Goal: Task Accomplishment & Management: Manage account settings

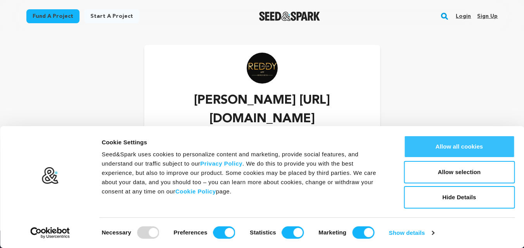
click at [464, 148] on button "Allow all cookies" at bounding box center [458, 147] width 111 height 22
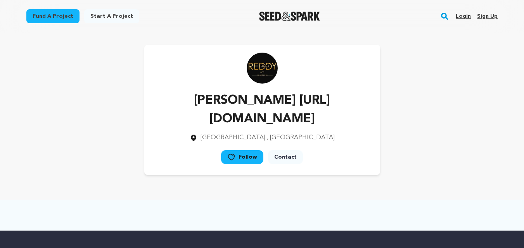
click at [494, 16] on link "Sign up" at bounding box center [487, 16] width 21 height 12
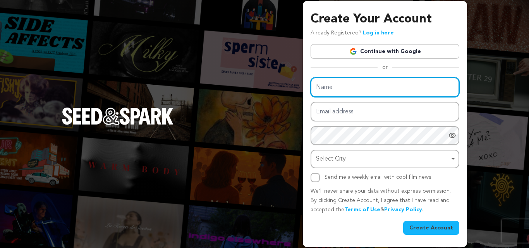
click at [352, 84] on input "Name" at bounding box center [385, 88] width 149 height 20
type input "Diamond Exchange"
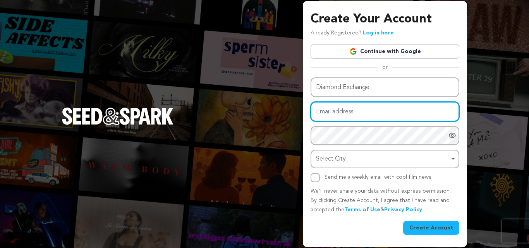
click at [350, 113] on input "Email address" at bounding box center [385, 112] width 149 height 20
type input "diamondexch93@gmail.com"
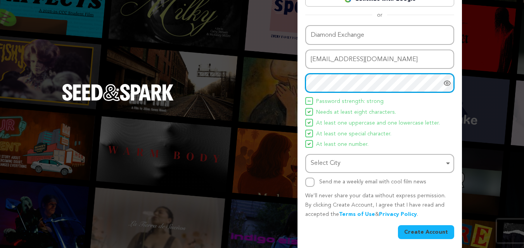
scroll to position [55, 0]
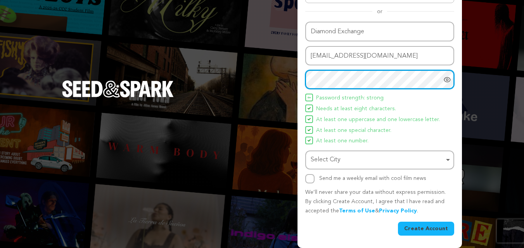
click at [346, 157] on div "Select City Remove item" at bounding box center [376, 160] width 133 height 11
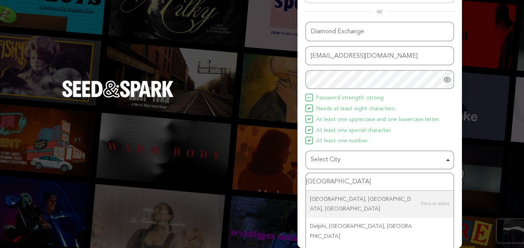
type input "[GEOGRAPHIC_DATA]"
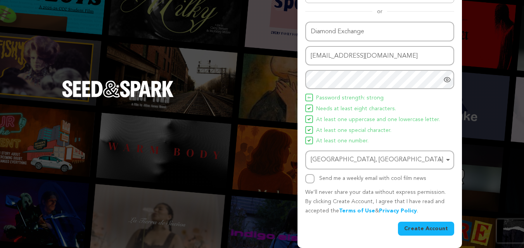
click at [305, 177] on div "Create Your Account Already Registered? Log in here Continue with Google or eyJ…" at bounding box center [379, 96] width 164 height 303
click at [308, 179] on input "Send me a weekly email with cool film news" at bounding box center [309, 178] width 9 height 9
checkbox input "true"
click at [432, 231] on button "Create Account" at bounding box center [426, 229] width 56 height 14
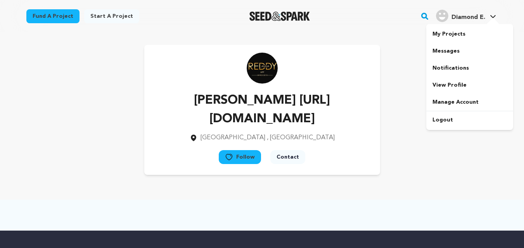
click at [475, 16] on span "Diamond E." at bounding box center [468, 17] width 34 height 6
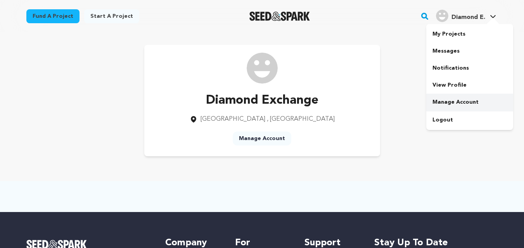
click at [452, 100] on link "Manage Account" at bounding box center [469, 102] width 87 height 17
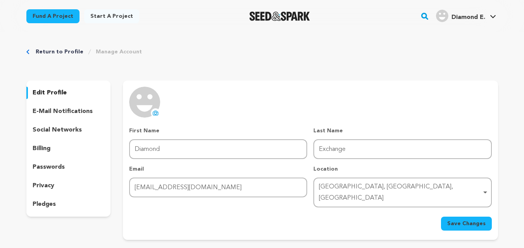
click at [158, 110] on icon at bounding box center [155, 113] width 6 height 6
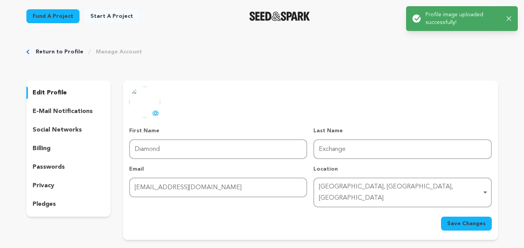
click at [464, 220] on span "Save Changes" at bounding box center [466, 224] width 38 height 8
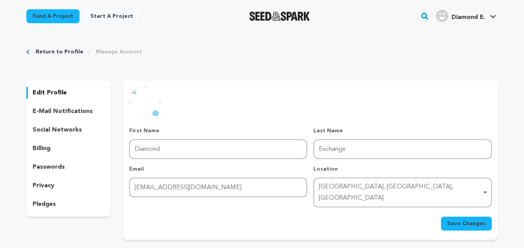
click at [45, 95] on p "edit profile" at bounding box center [50, 92] width 34 height 9
click at [62, 128] on p "social networks" at bounding box center [57, 130] width 49 height 9
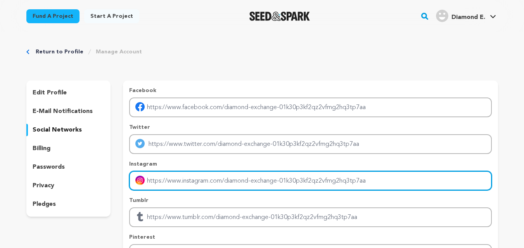
click at [154, 180] on input "Enter instagram handle link" at bounding box center [310, 181] width 362 height 20
type input "https://instagram.com/diamondexch_ids/"
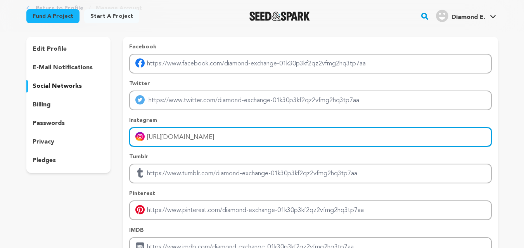
scroll to position [116, 0]
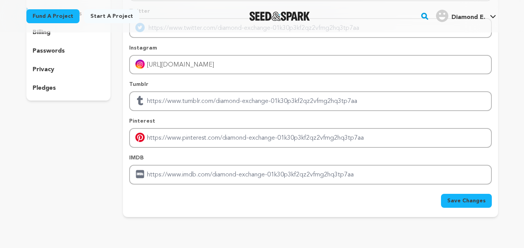
click at [476, 200] on span "Save Changes" at bounding box center [466, 201] width 38 height 8
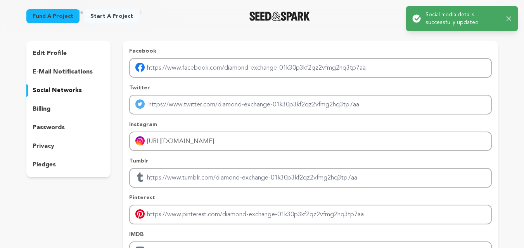
scroll to position [39, 0]
click at [404, 25] on div "Success: Info: Warning: Error: Social media details successfully updated Close …" at bounding box center [462, 18] width 124 height 37
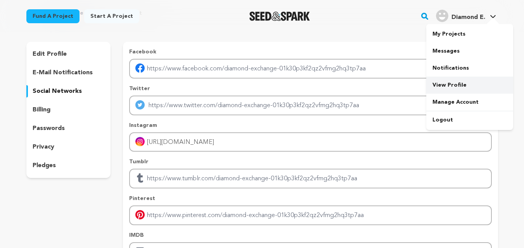
click at [444, 84] on link "View Profile" at bounding box center [469, 85] width 87 height 17
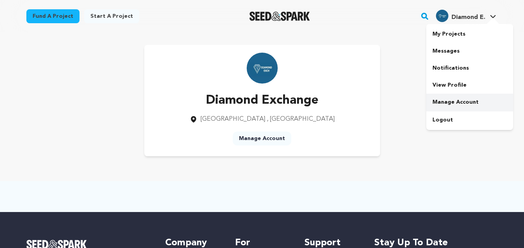
click at [447, 100] on link "Manage Account" at bounding box center [469, 102] width 87 height 17
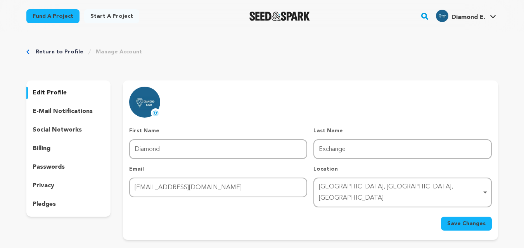
click at [53, 112] on p "e-mail notifications" at bounding box center [63, 111] width 60 height 9
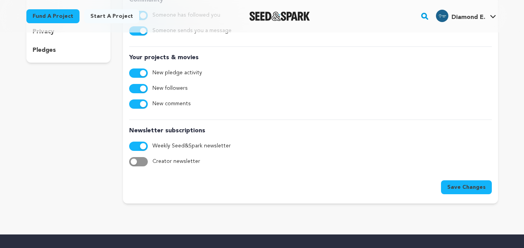
scroll to position [155, 0]
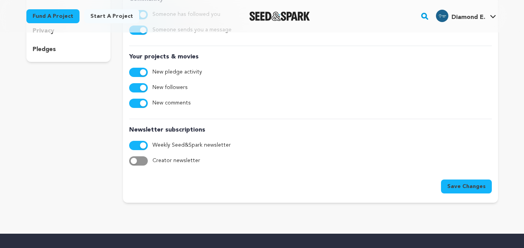
click at [133, 163] on span "button" at bounding box center [134, 161] width 6 height 6
click at [464, 190] on span "Save Changes" at bounding box center [466, 187] width 38 height 8
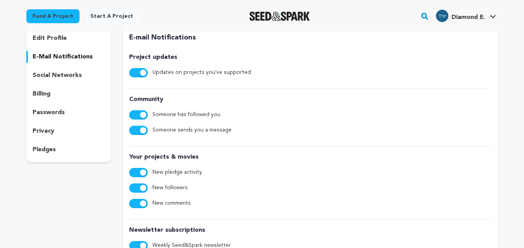
scroll to position [0, 0]
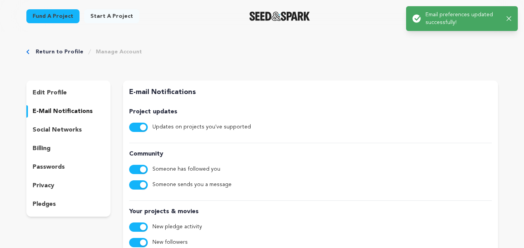
click at [58, 128] on p "social networks" at bounding box center [57, 130] width 49 height 9
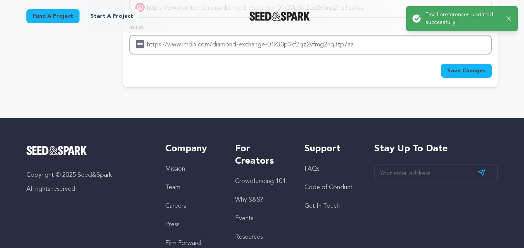
scroll to position [199, 0]
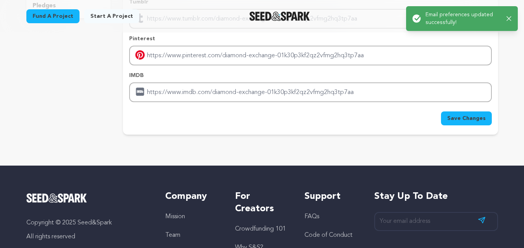
click at [467, 123] on button "Save Changes" at bounding box center [466, 119] width 51 height 14
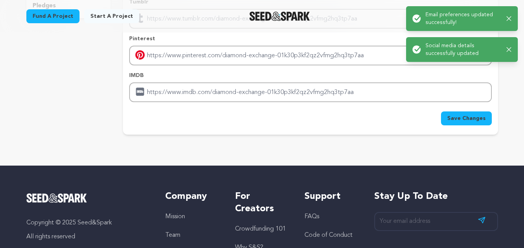
scroll to position [0, 0]
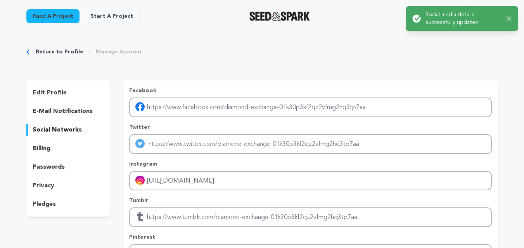
click at [46, 154] on div "billing" at bounding box center [68, 149] width 84 height 12
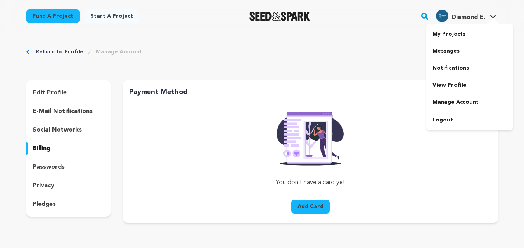
click at [467, 15] on span "Diamond E." at bounding box center [468, 17] width 34 height 6
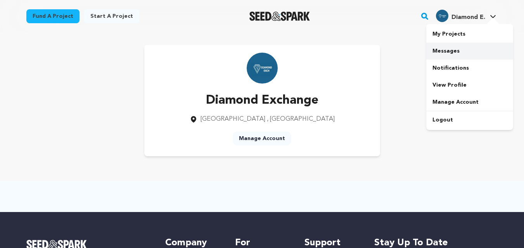
click at [452, 50] on link "Messages" at bounding box center [469, 51] width 87 height 17
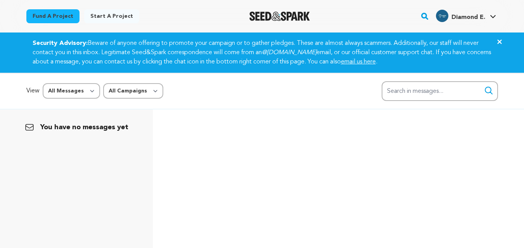
click at [497, 43] on icon at bounding box center [499, 42] width 4 height 4
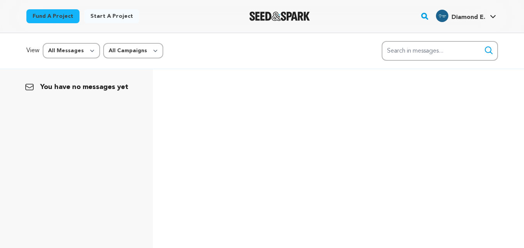
click at [478, 19] on span "Diamond E." at bounding box center [468, 17] width 34 height 6
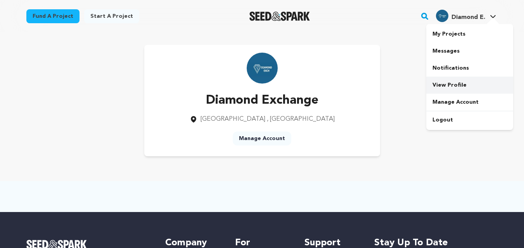
click at [447, 82] on link "View Profile" at bounding box center [469, 85] width 87 height 17
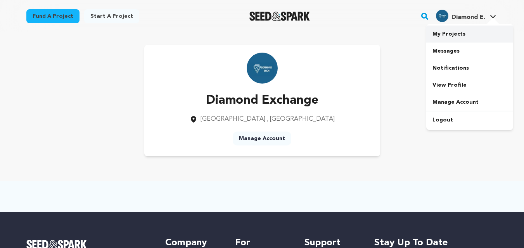
click at [442, 34] on link "My Projects" at bounding box center [469, 34] width 87 height 17
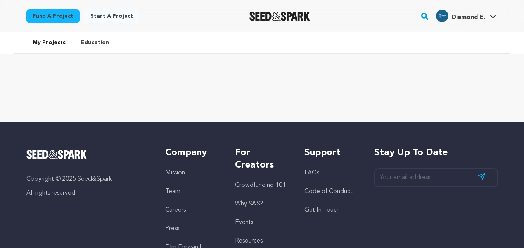
click at [87, 38] on link "Education" at bounding box center [95, 43] width 40 height 20
